Goal: Task Accomplishment & Management: Manage account settings

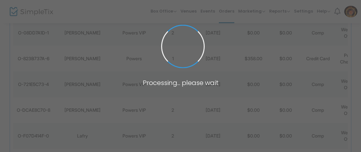
type input "powers"
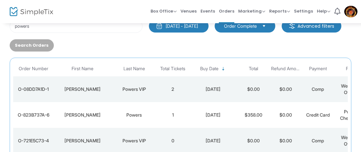
scroll to position [24, 0]
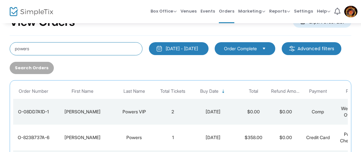
drag, startPoint x: 47, startPoint y: 47, endPoint x: 6, endPoint y: 47, distance: 40.6
drag, startPoint x: 34, startPoint y: 48, endPoint x: 6, endPoint y: 46, distance: 28.8
click at [10, 46] on input "powers" at bounding box center [76, 48] width 133 height 13
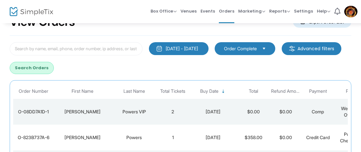
click at [228, 8] on span "Orders" at bounding box center [226, 11] width 15 height 16
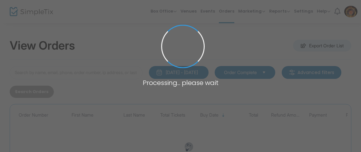
scroll to position [24, 0]
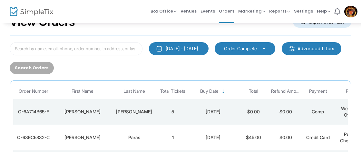
click at [175, 111] on td "5" at bounding box center [173, 112] width 32 height 26
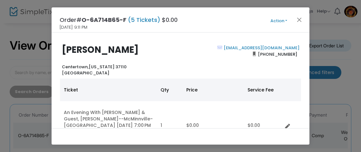
click at [210, 85] on th "Price" at bounding box center [212, 90] width 61 height 23
click at [298, 18] on button "Close" at bounding box center [299, 19] width 8 height 8
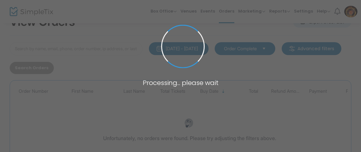
scroll to position [24, 0]
